Goal: Check status: Check status

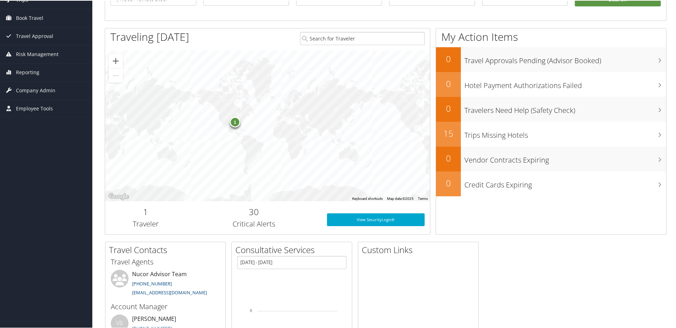
scroll to position [71, 0]
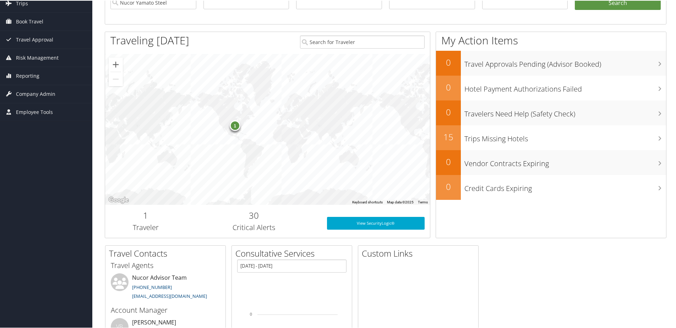
click at [236, 126] on div "1" at bounding box center [235, 125] width 11 height 11
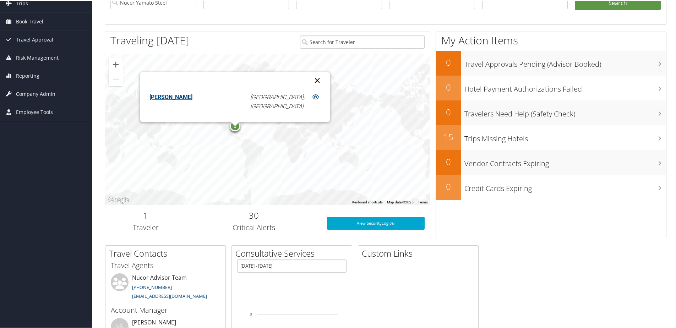
click at [309, 78] on button "Close" at bounding box center [317, 79] width 17 height 17
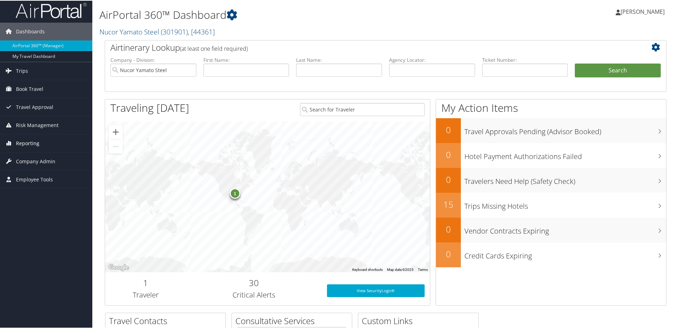
scroll to position [0, 0]
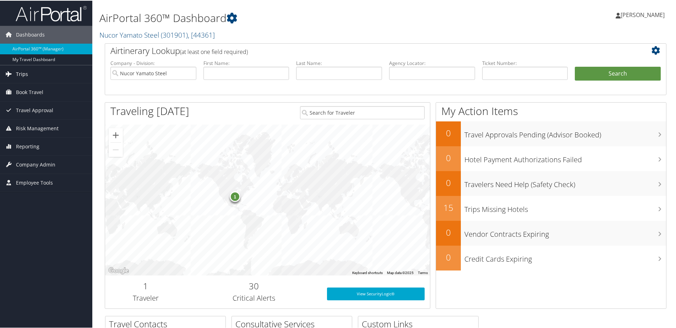
click at [38, 71] on link "Trips" at bounding box center [46, 74] width 92 height 18
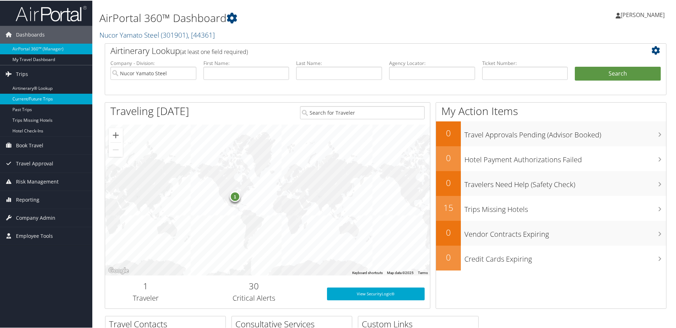
click at [38, 99] on link "Current/Future Trips" at bounding box center [46, 98] width 92 height 11
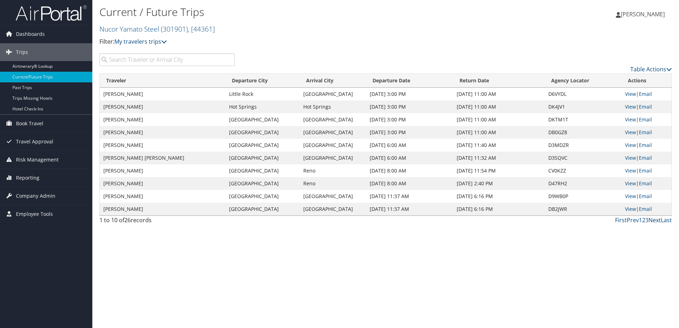
click at [657, 222] on link "Next" at bounding box center [655, 220] width 12 height 8
click at [656, 221] on link "Next" at bounding box center [655, 220] width 12 height 8
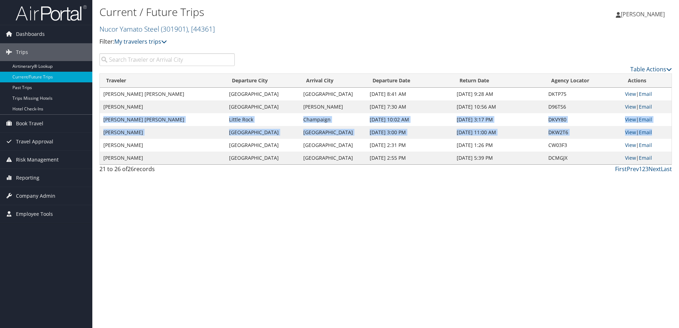
drag, startPoint x: 101, startPoint y: 119, endPoint x: 659, endPoint y: 134, distance: 558.3
click at [659, 134] on tbody "KRISTEN BROOKE HOLLINGSEAD Memphis Charleston Oct 14, 2025 8:41 AM Oct 17, 2025…" at bounding box center [386, 126] width 572 height 77
click at [596, 132] on td "DKW2T6" at bounding box center [583, 132] width 77 height 13
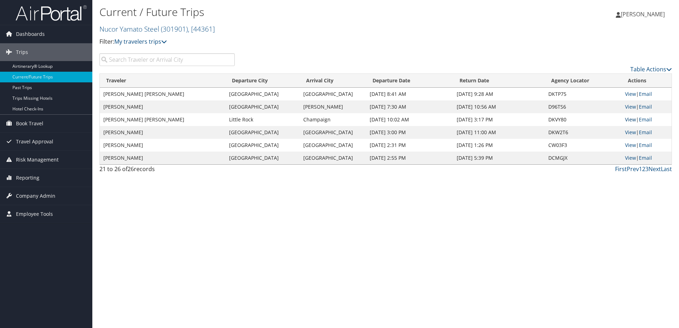
click at [630, 119] on link "View" at bounding box center [630, 119] width 11 height 7
click at [624, 134] on td "View | Email" at bounding box center [647, 132] width 50 height 13
click at [628, 135] on link "View" at bounding box center [630, 132] width 11 height 7
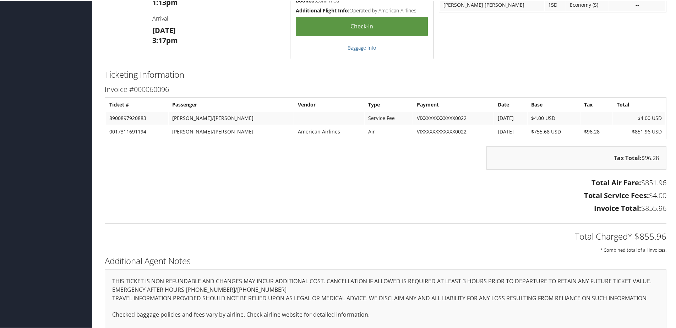
scroll to position [865, 0]
